Goal: Check status: Check status

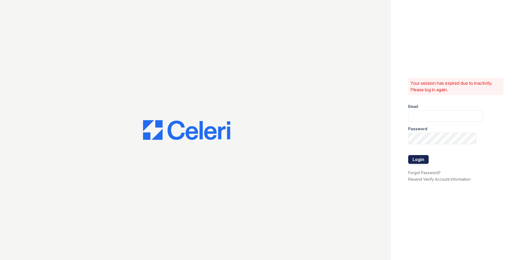
type input "leasing@paseoparkslope.com"
click at [419, 157] on button "Login" at bounding box center [418, 159] width 20 height 9
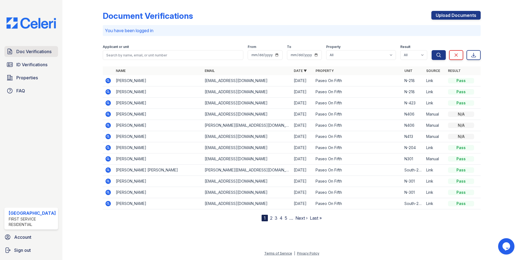
click at [34, 52] on span "Doc Verifications" at bounding box center [33, 51] width 35 height 7
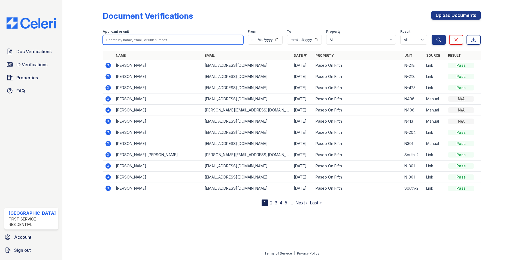
click at [139, 39] on input "search" at bounding box center [173, 40] width 141 height 10
click at [139, 39] on input "427" at bounding box center [173, 40] width 141 height 10
type input "427"
click at [173, 22] on div "Document Verifications Upload Documents" at bounding box center [292, 18] width 378 height 14
click at [136, 43] on input "427" at bounding box center [173, 40] width 141 height 10
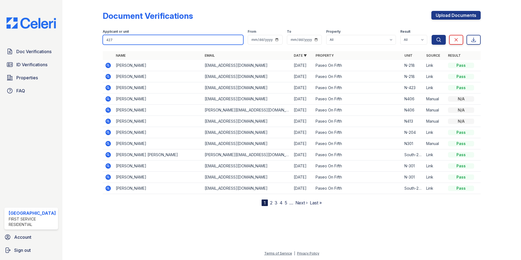
click at [431, 35] on button "Search" at bounding box center [438, 40] width 14 height 10
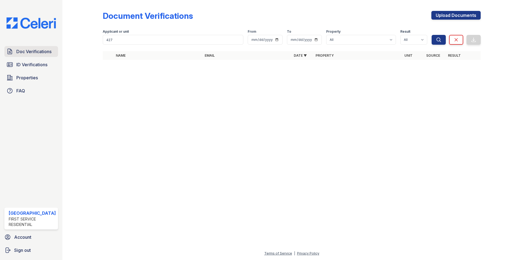
click at [39, 47] on link "Doc Verifications" at bounding box center [31, 51] width 54 height 11
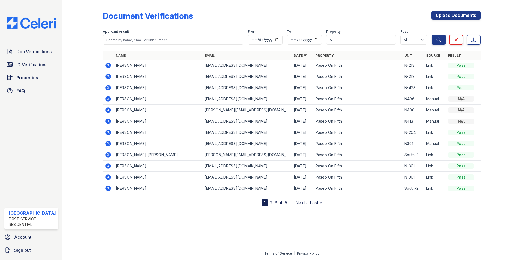
click at [39, 47] on link "Doc Verifications" at bounding box center [31, 51] width 54 height 11
click at [173, 41] on input "search" at bounding box center [173, 40] width 141 height 10
click at [38, 51] on span "Doc Verifications" at bounding box center [33, 51] width 35 height 7
click at [32, 60] on link "ID Verifications" at bounding box center [31, 64] width 54 height 11
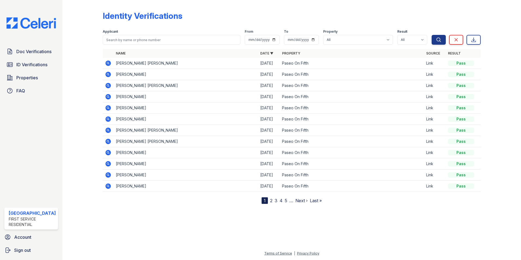
click at [108, 62] on icon at bounding box center [107, 62] width 5 height 5
